Goal: Task Accomplishment & Management: Manage account settings

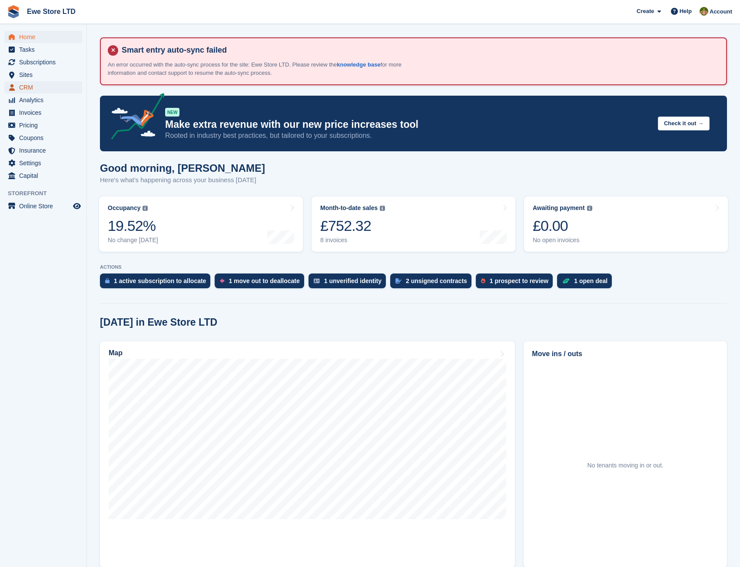
click at [27, 91] on span "CRM" at bounding box center [45, 87] width 52 height 12
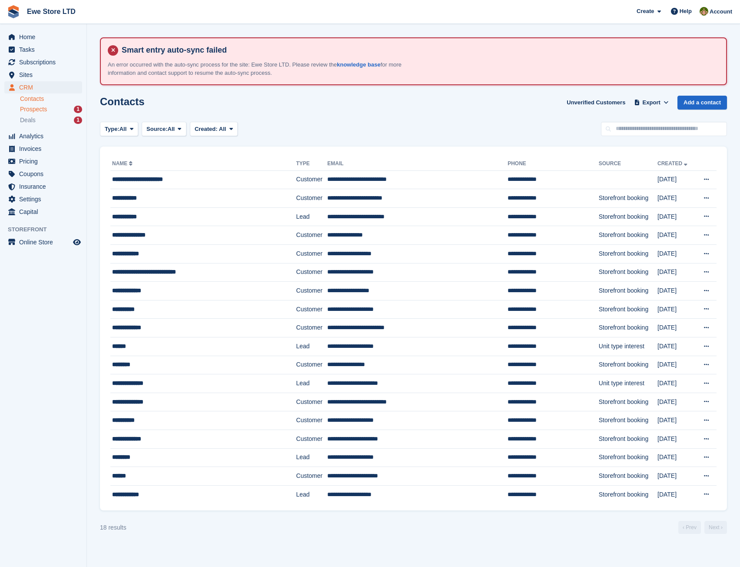
click at [38, 108] on span "Prospects" at bounding box center [33, 109] width 27 height 8
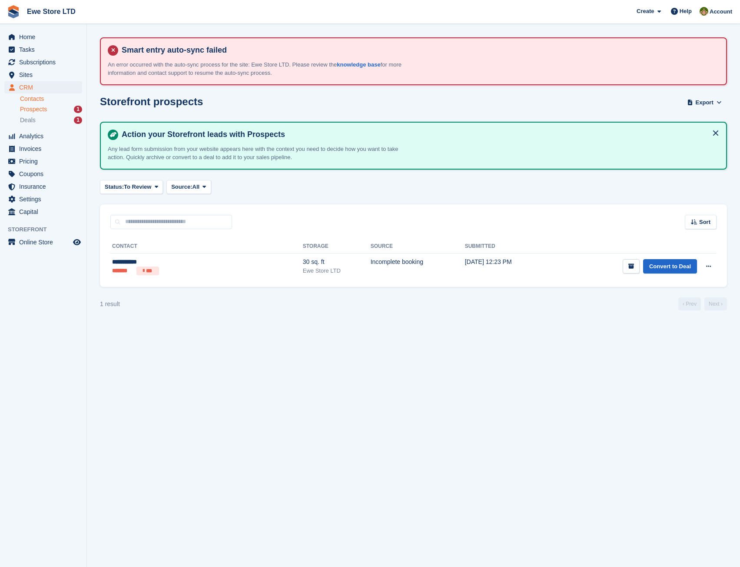
click at [40, 97] on link "Contacts" at bounding box center [51, 99] width 62 height 8
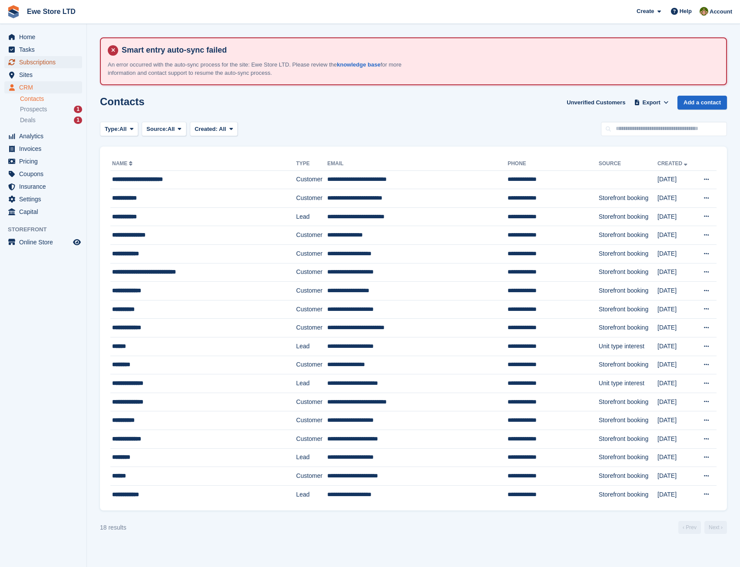
click at [42, 62] on span "Subscriptions" at bounding box center [45, 62] width 52 height 12
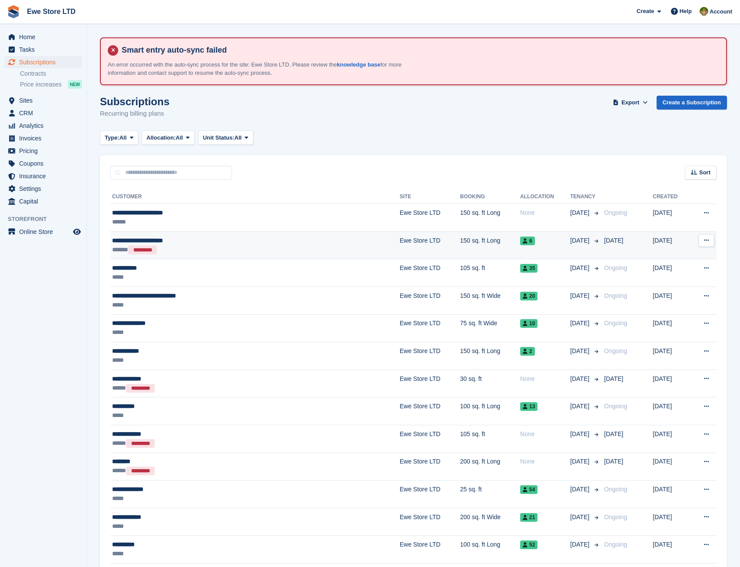
click at [712, 244] on button at bounding box center [707, 240] width 16 height 13
click at [521, 249] on td "6" at bounding box center [545, 245] width 50 height 28
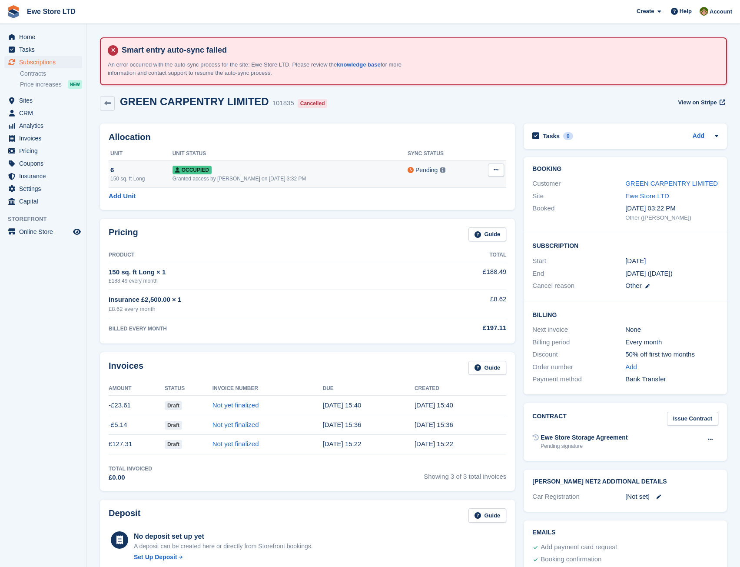
click at [496, 167] on icon at bounding box center [496, 170] width 5 height 6
click at [476, 213] on p "Deallocate" at bounding box center [463, 216] width 76 height 11
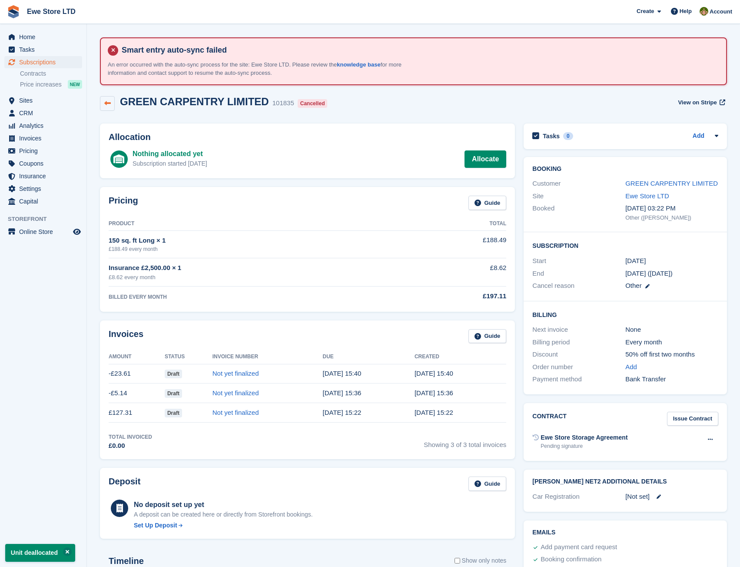
click at [109, 101] on icon at bounding box center [107, 103] width 7 height 7
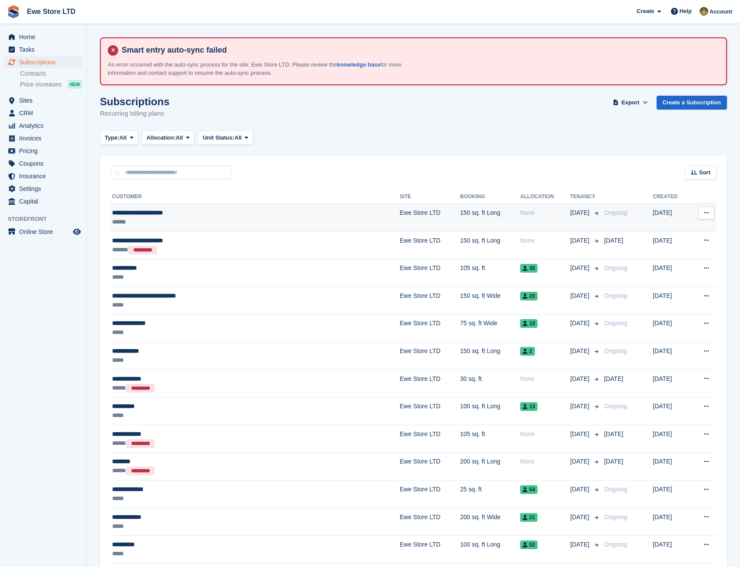
click at [704, 210] on icon at bounding box center [706, 213] width 5 height 6
click at [469, 207] on td "150 sq. ft Long" at bounding box center [490, 218] width 60 height 28
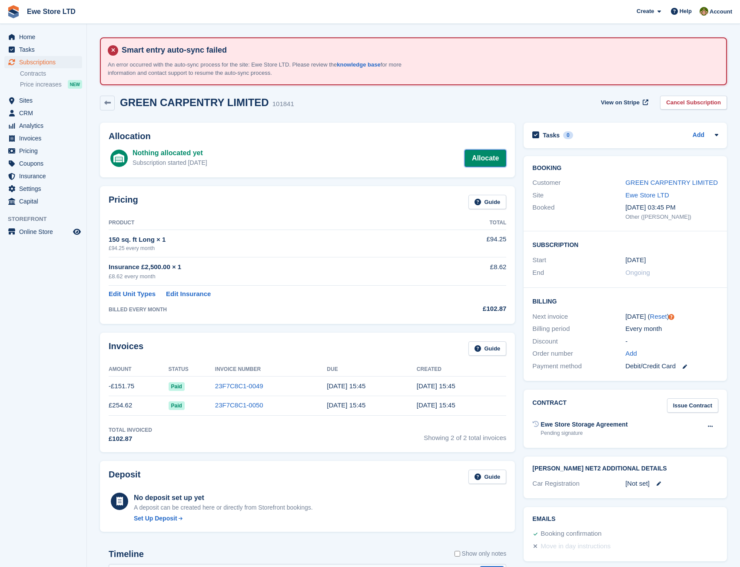
click at [493, 153] on link "Allocate" at bounding box center [486, 158] width 42 height 17
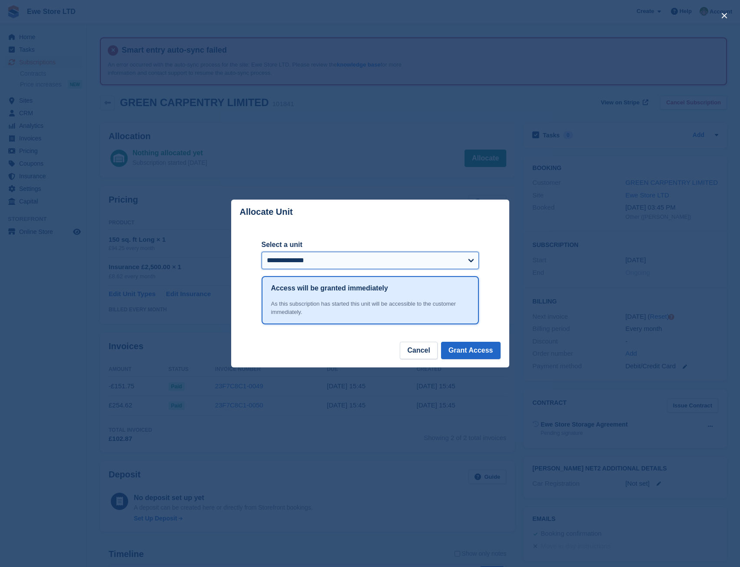
drag, startPoint x: 316, startPoint y: 268, endPoint x: 317, endPoint y: 264, distance: 4.4
click at [316, 268] on select "**********" at bounding box center [370, 260] width 217 height 17
select select "******"
click at [262, 252] on select "**********" at bounding box center [370, 260] width 217 height 17
click at [477, 349] on button "Grant Access" at bounding box center [471, 350] width 60 height 17
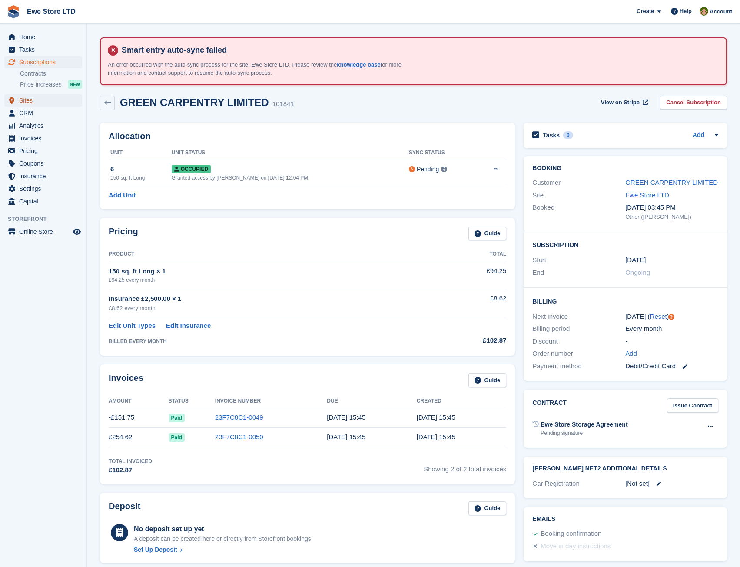
click at [38, 96] on span "Sites" at bounding box center [45, 100] width 52 height 12
